Goal: Transaction & Acquisition: Purchase product/service

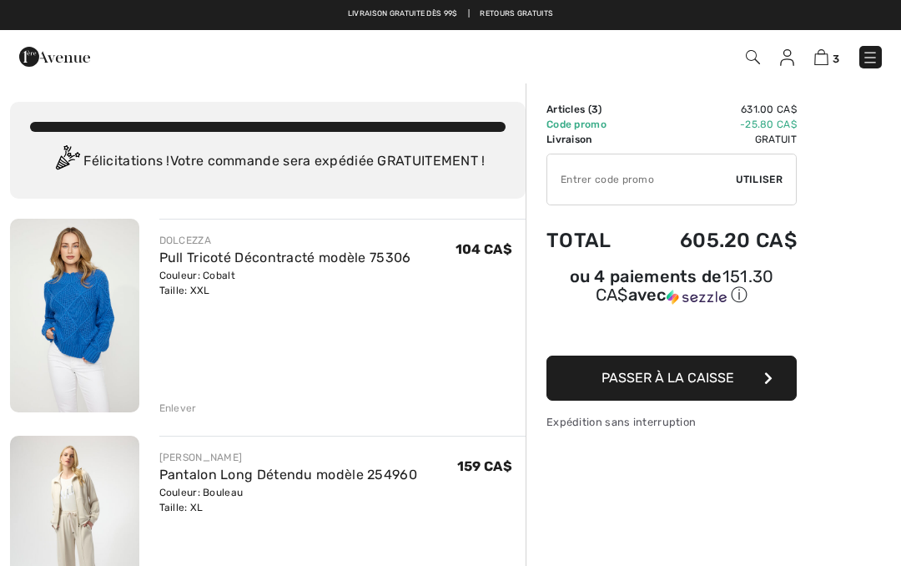
click at [597, 127] on td "Code promo" at bounding box center [590, 124] width 89 height 15
click at [759, 189] on div "✔ Utiliser Enlever" at bounding box center [671, 179] width 250 height 52
click at [758, 181] on span "Utiliser" at bounding box center [759, 179] width 47 height 15
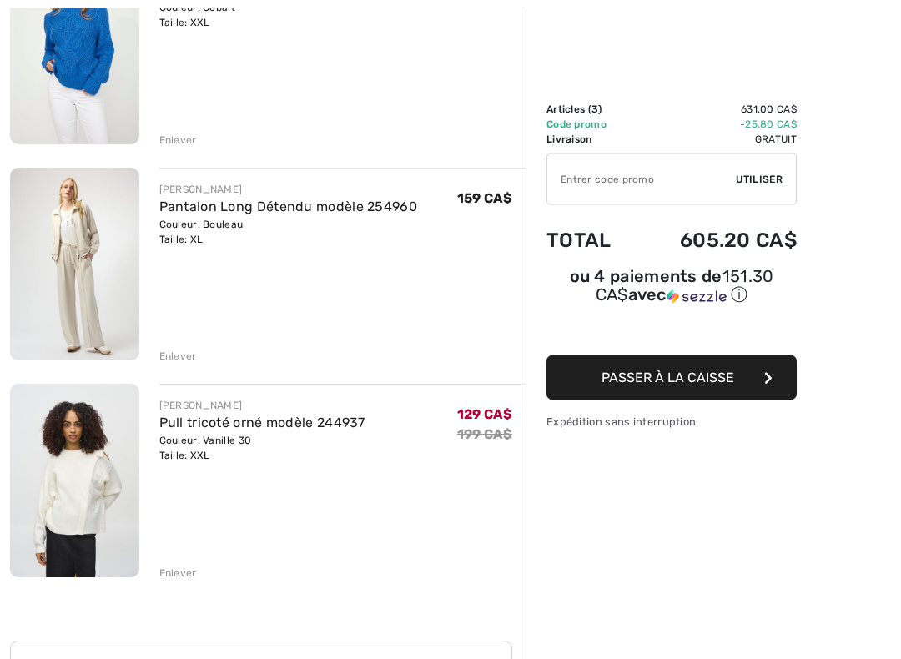
scroll to position [268, 0]
click at [181, 565] on div "Enlever" at bounding box center [178, 573] width 38 height 15
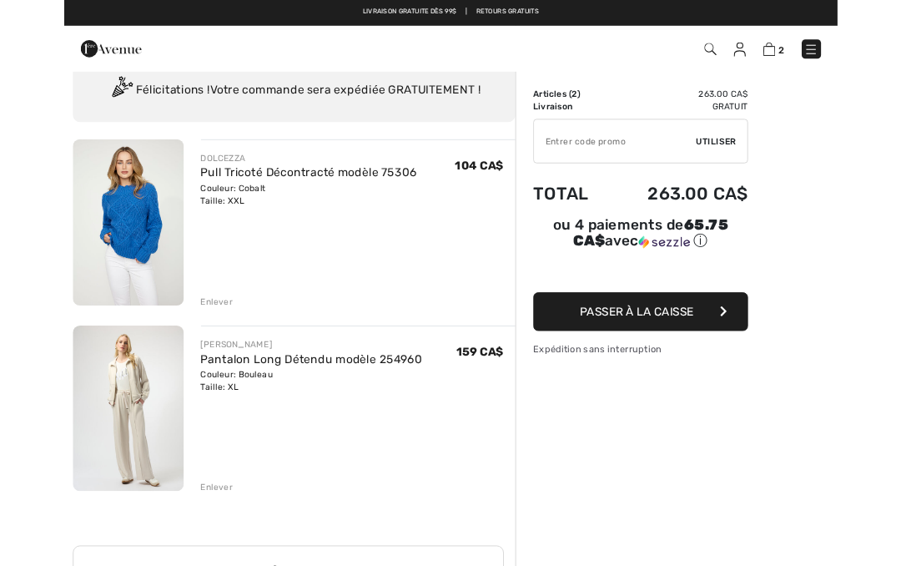
scroll to position [0, 0]
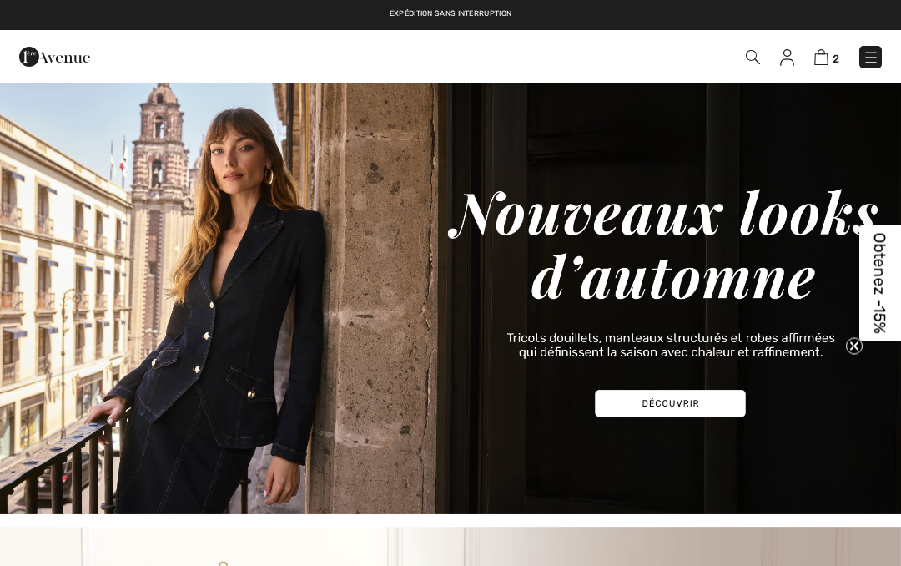
checkbox input "true"
click at [876, 63] on img at bounding box center [870, 57] width 17 height 17
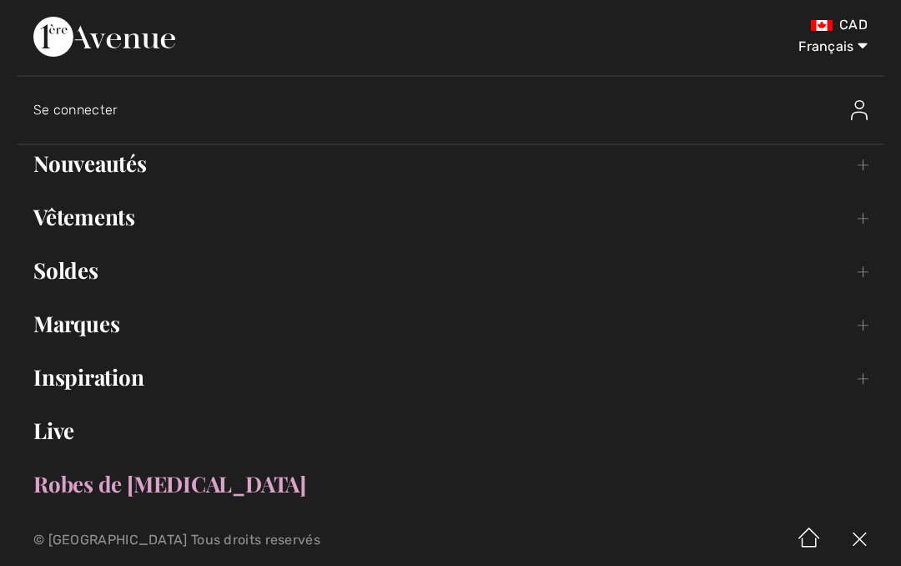
click at [860, 227] on link "Vêtements Toggle submenu" at bounding box center [450, 217] width 867 height 37
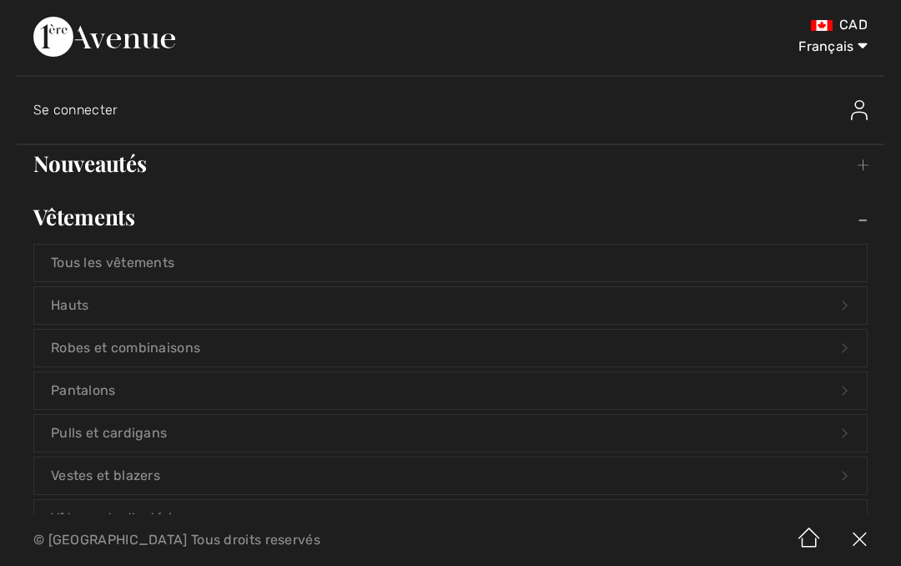
click at [490, 314] on link "Hauts Open submenu" at bounding box center [450, 305] width 832 height 37
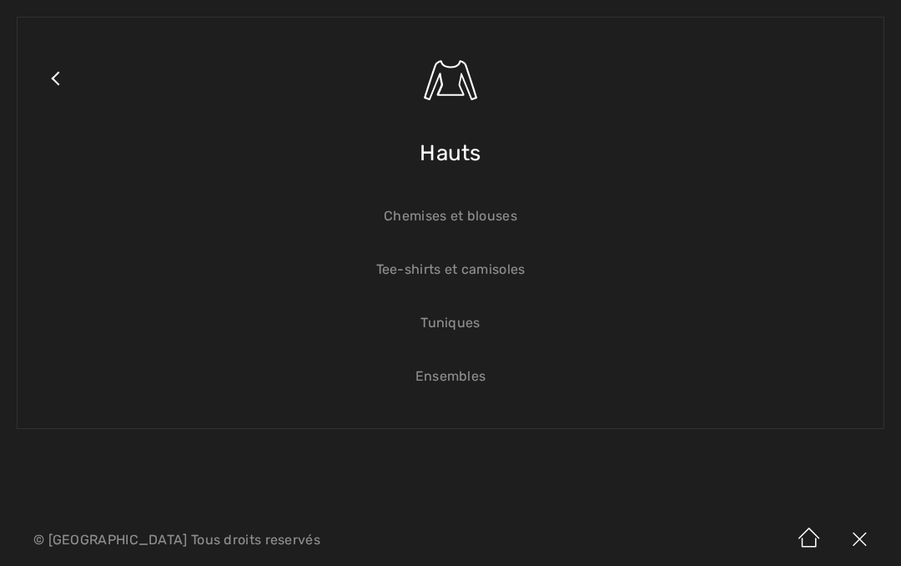
click at [505, 219] on link "Chemises et blouses" at bounding box center [450, 216] width 832 height 37
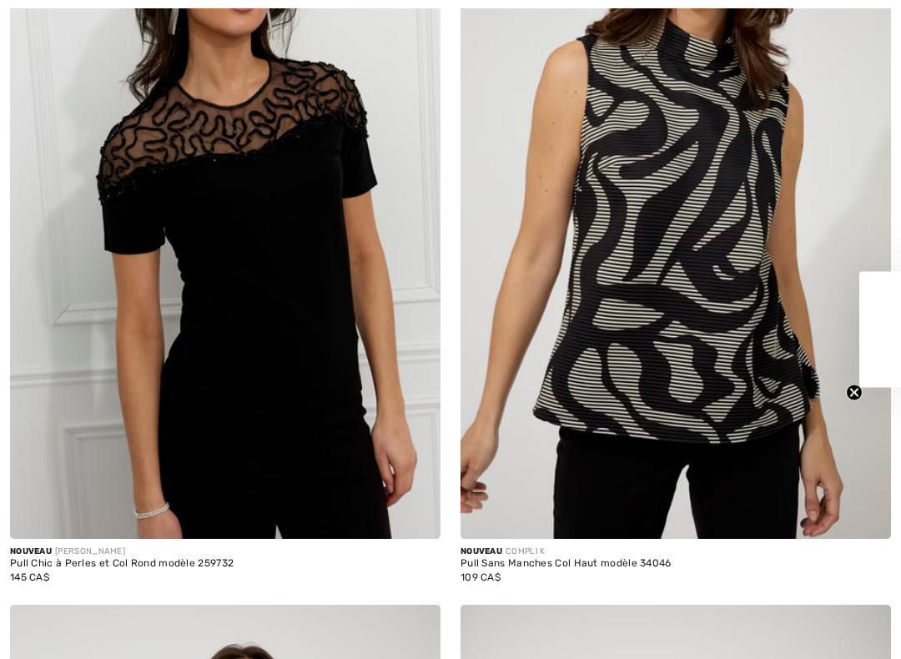
checkbox input "true"
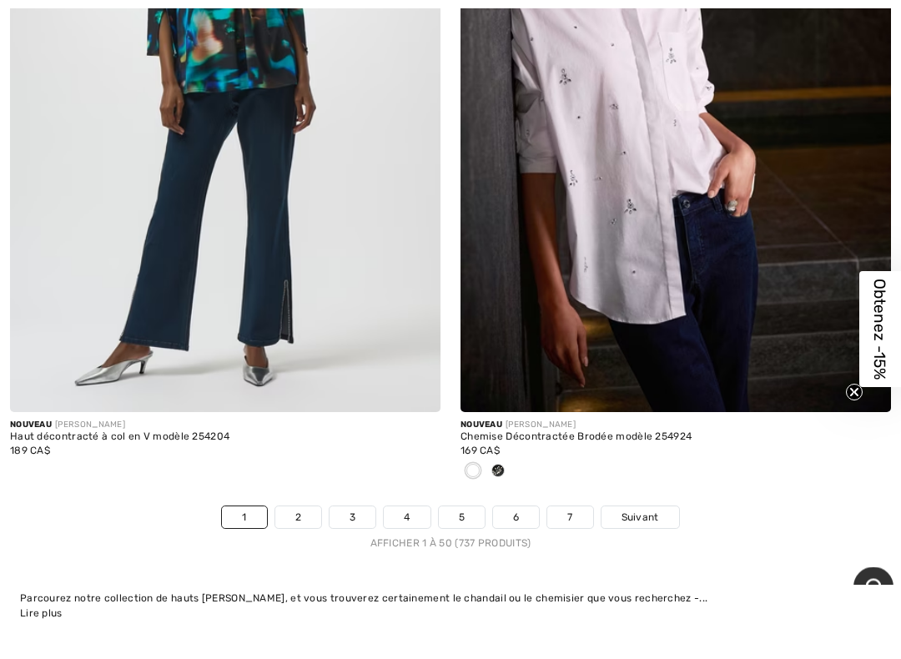
scroll to position [18558, 0]
click at [293, 506] on link "2" at bounding box center [298, 517] width 46 height 22
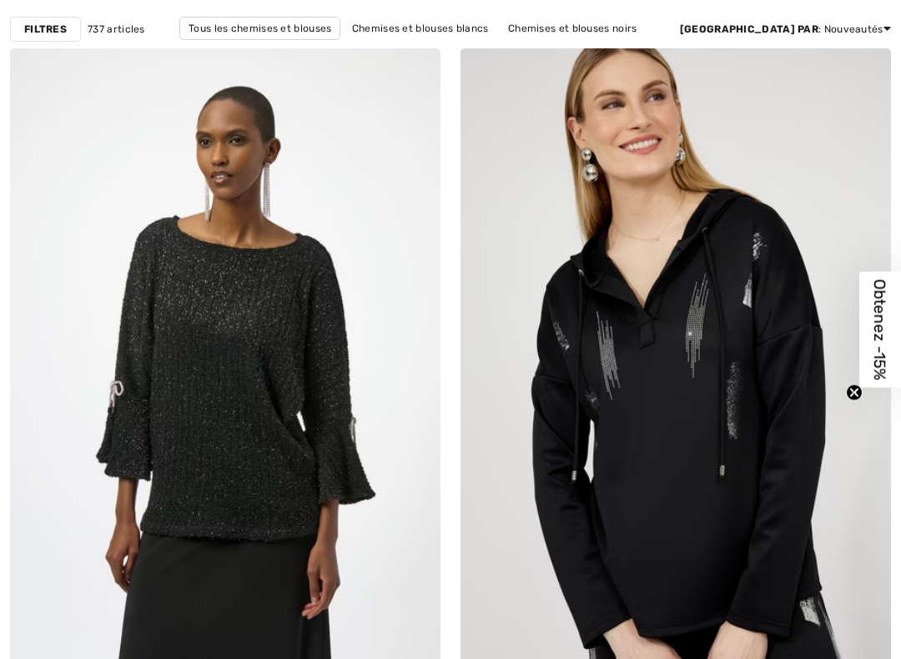
checkbox input "true"
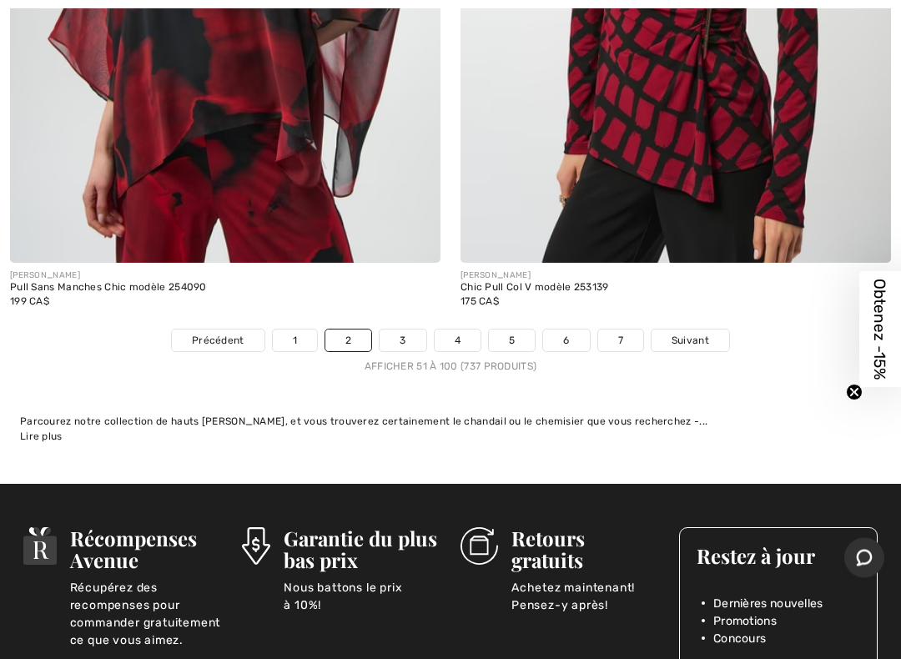
scroll to position [18405, 0]
click at [401, 329] on link "3" at bounding box center [403, 340] width 46 height 22
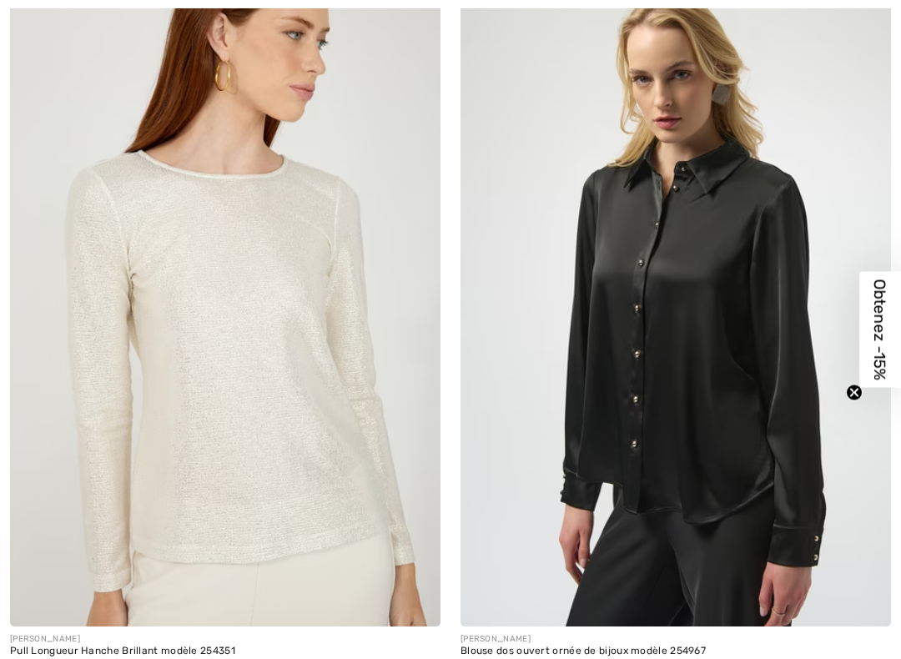
checkbox input "true"
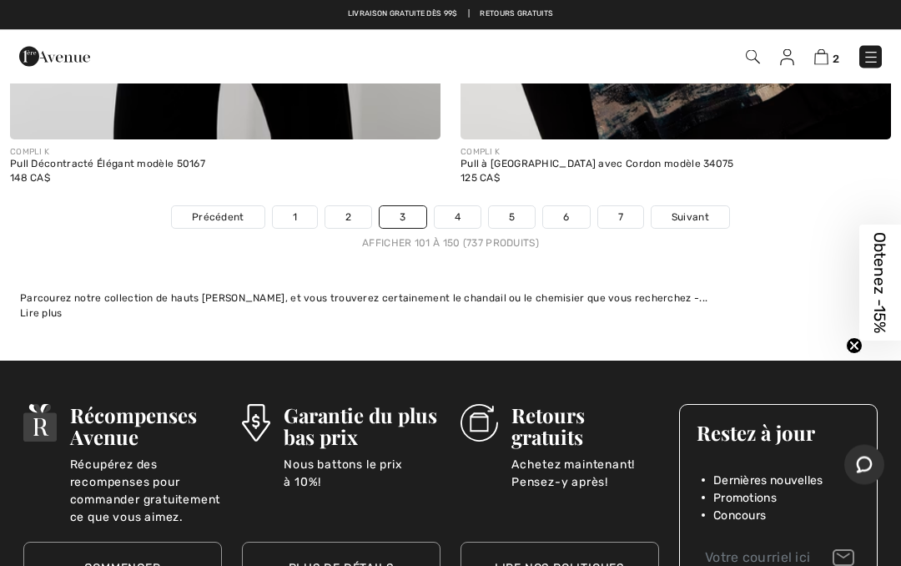
scroll to position [18749, 0]
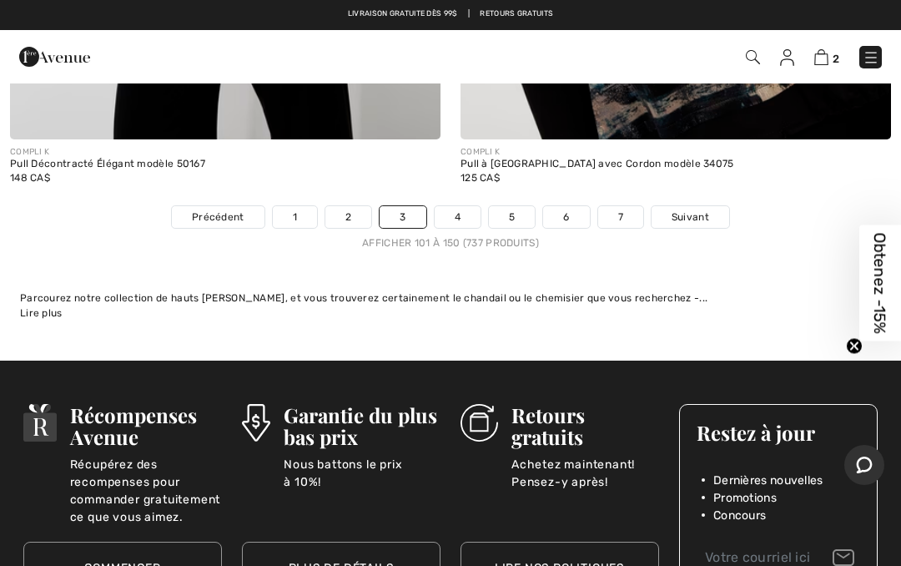
click at [458, 206] on link "4" at bounding box center [458, 217] width 46 height 22
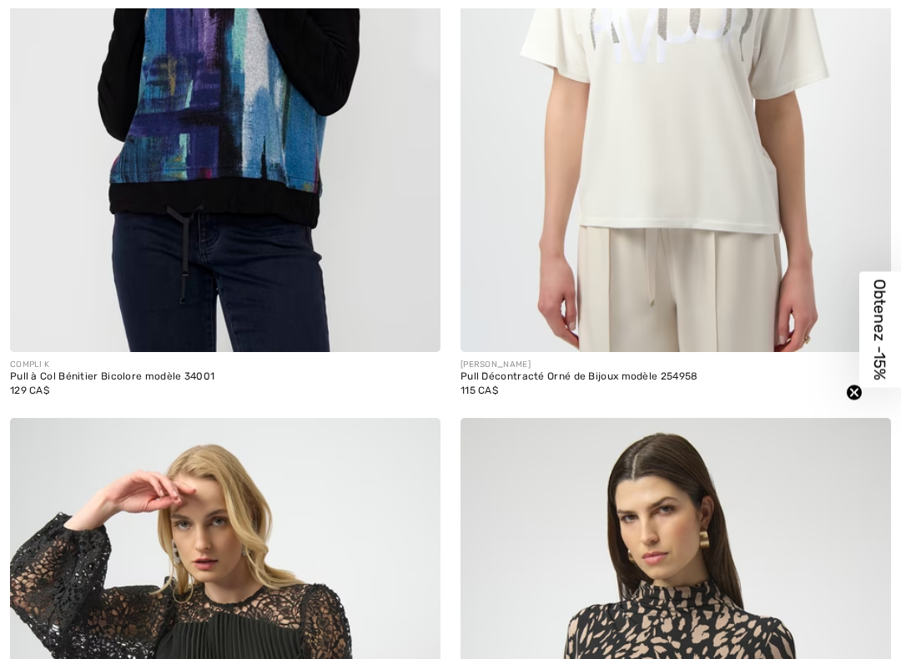
checkbox input "true"
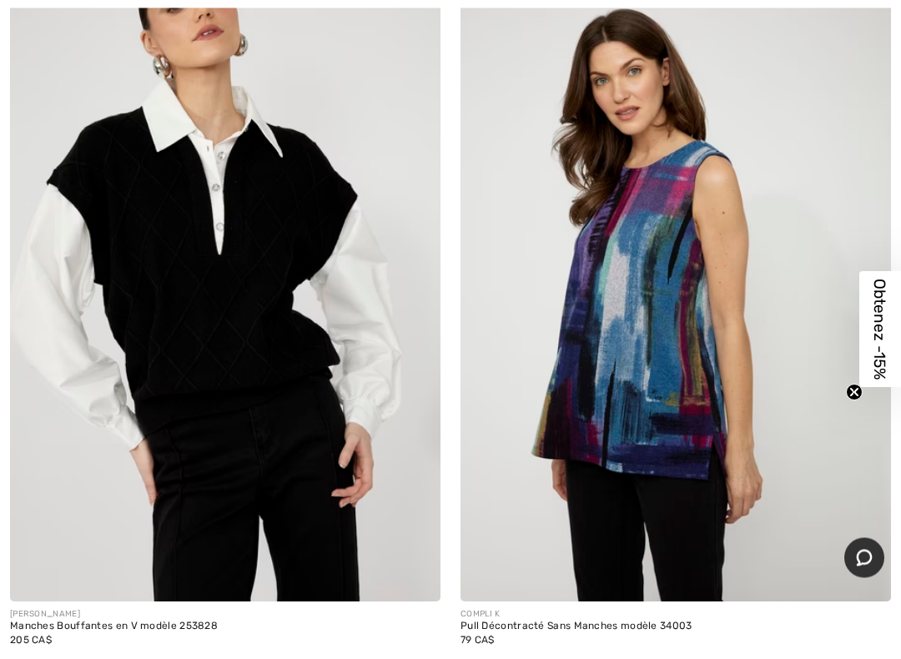
scroll to position [6852, 0]
click at [309, 410] on img at bounding box center [225, 279] width 430 height 646
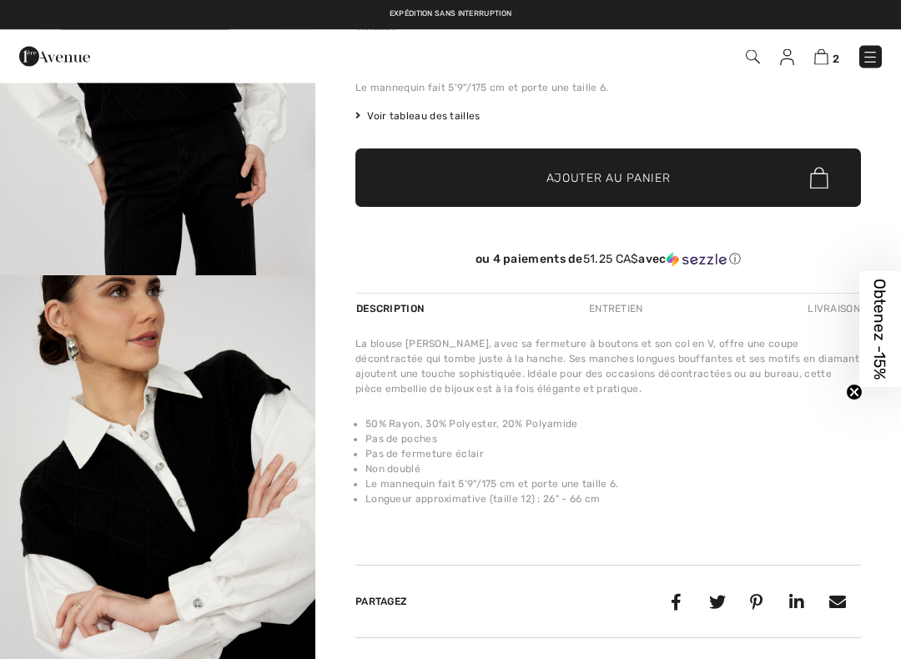
checkbox input "true"
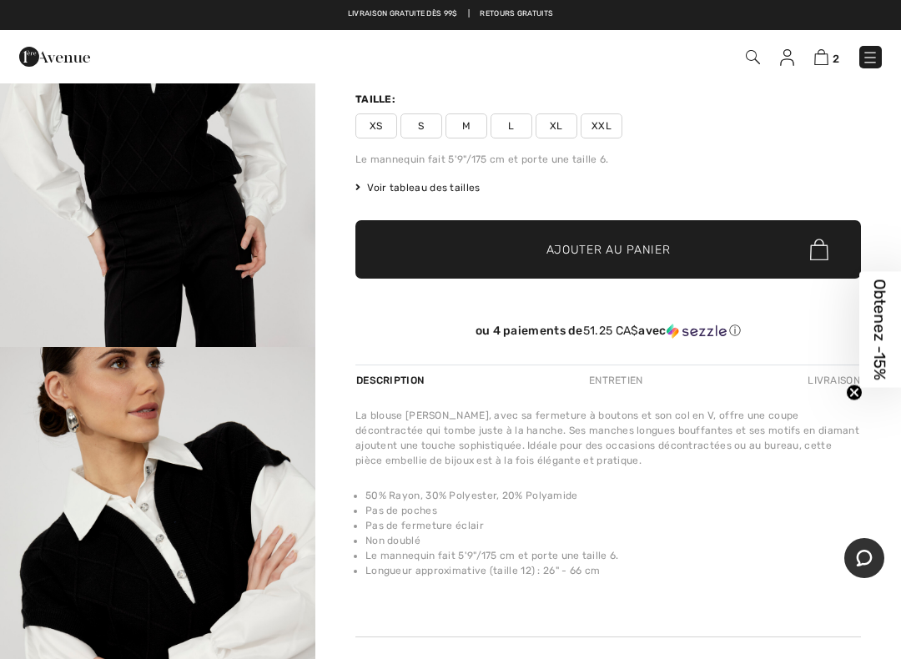
scroll to position [204, 0]
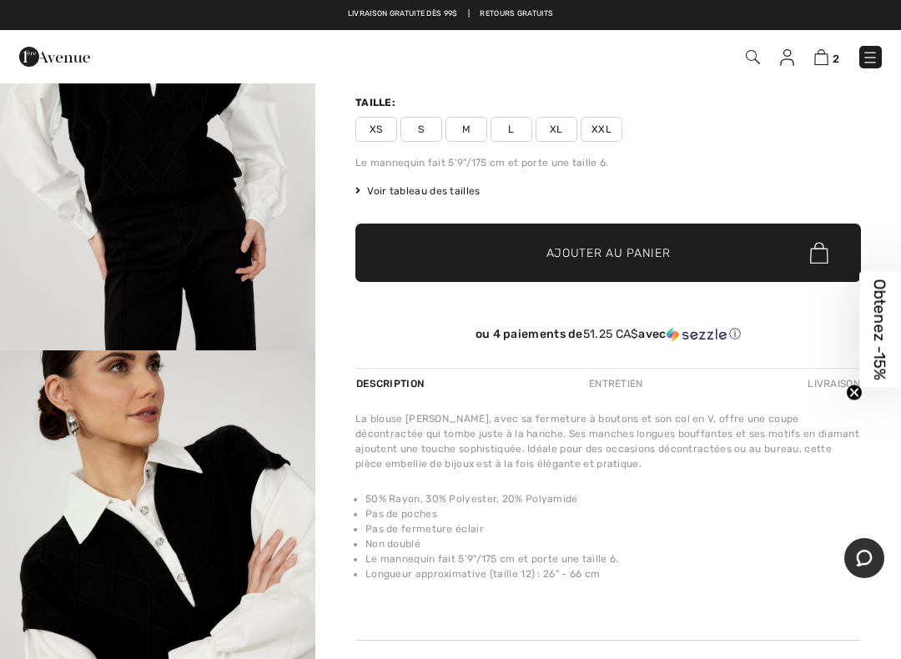
click at [232, 505] on img "2 / 4" at bounding box center [157, 586] width 315 height 473
